Goal: Transaction & Acquisition: Subscribe to service/newsletter

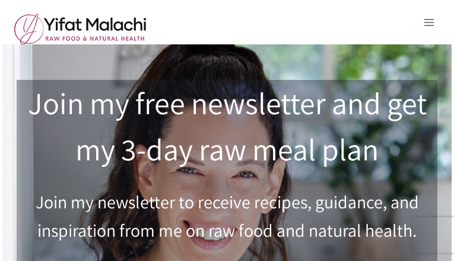
type input "zIfyUeTPlyLHqW"
type input "[EMAIL_ADDRESS][DOMAIN_NAME]"
type input "OOEAJwhAu35n6Aa1!"
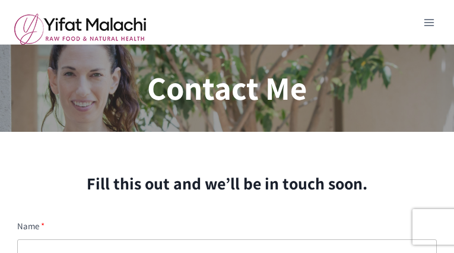
type input "uyePPDtVpqtO"
type input "[EMAIL_ADDRESS][DOMAIN_NAME]"
